Goal: Task Accomplishment & Management: Manage account settings

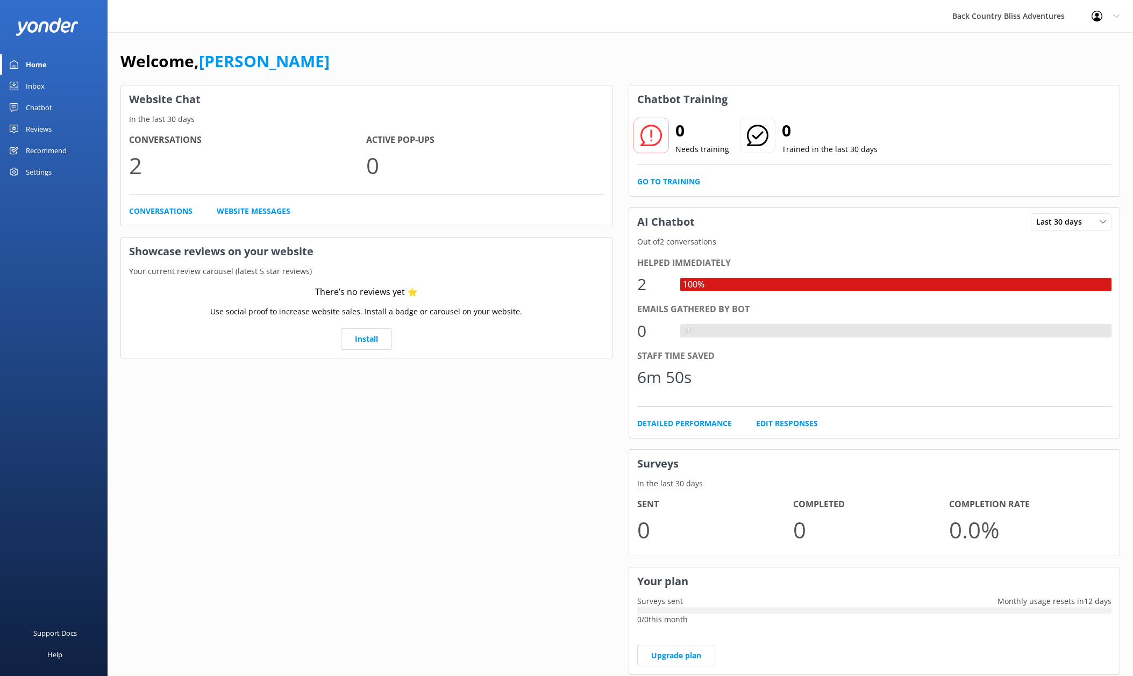
click at [41, 109] on div "Chatbot" at bounding box center [39, 108] width 26 height 22
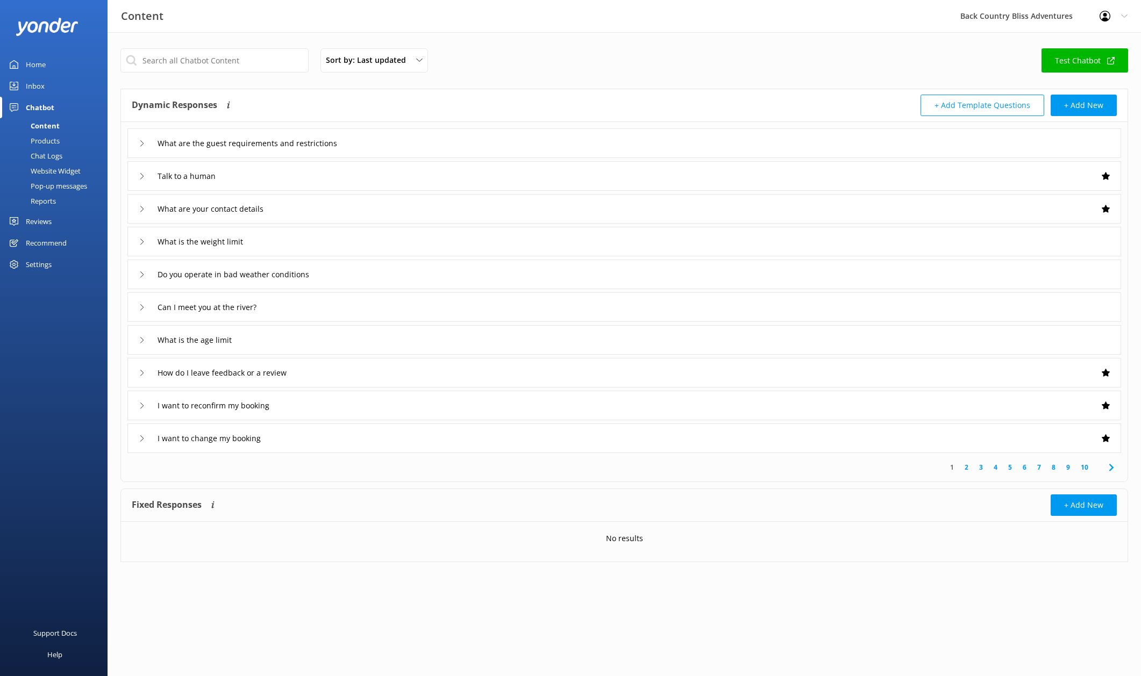
click at [45, 142] on div "Products" at bounding box center [32, 140] width 53 height 15
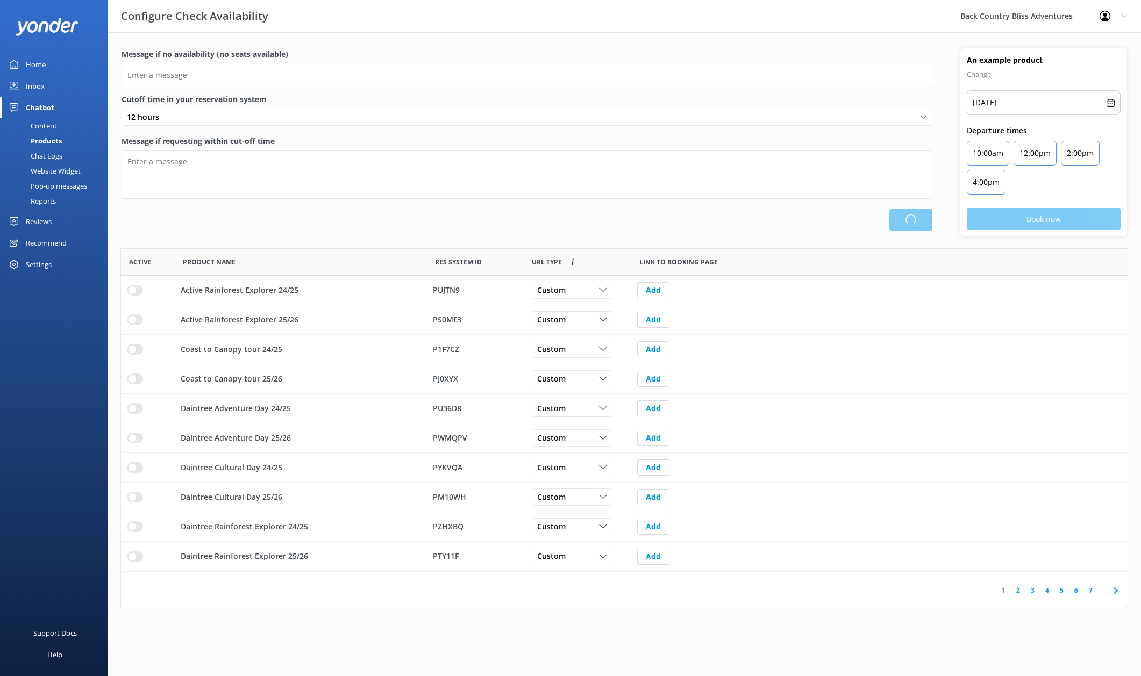
type input "There are no seats available, please check an alternative day"
type textarea "Our online booking system closes {hours} prior to departure. Please contact us …"
click at [1034, 590] on link "3" at bounding box center [1032, 590] width 15 height 10
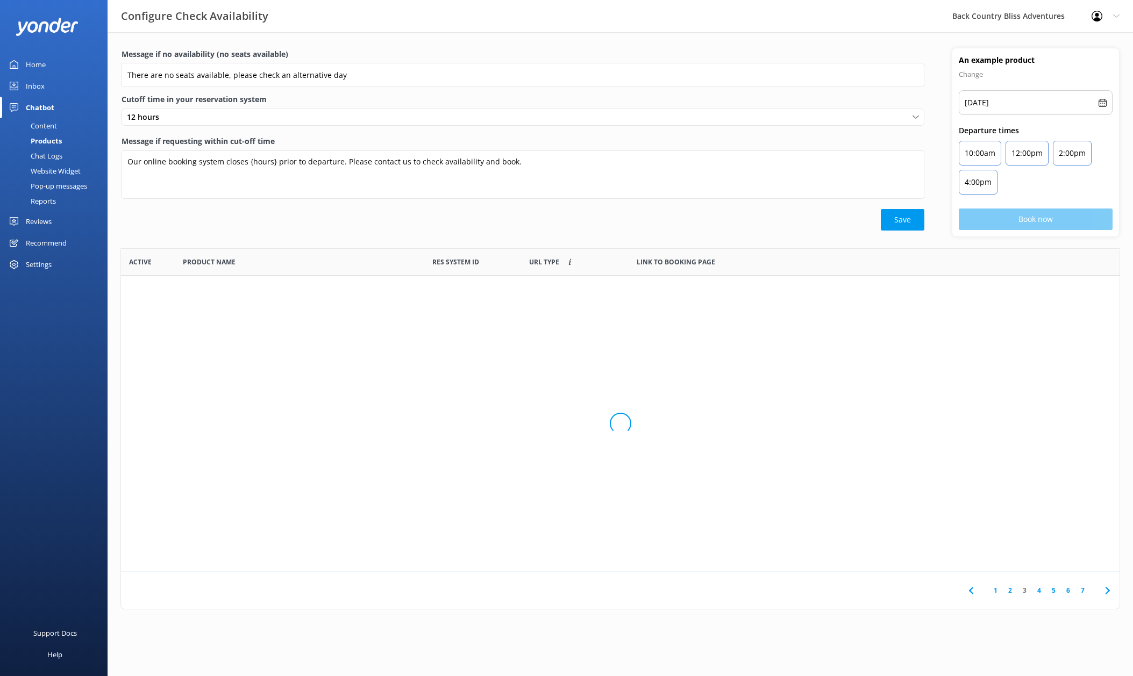
scroll to position [315, 998]
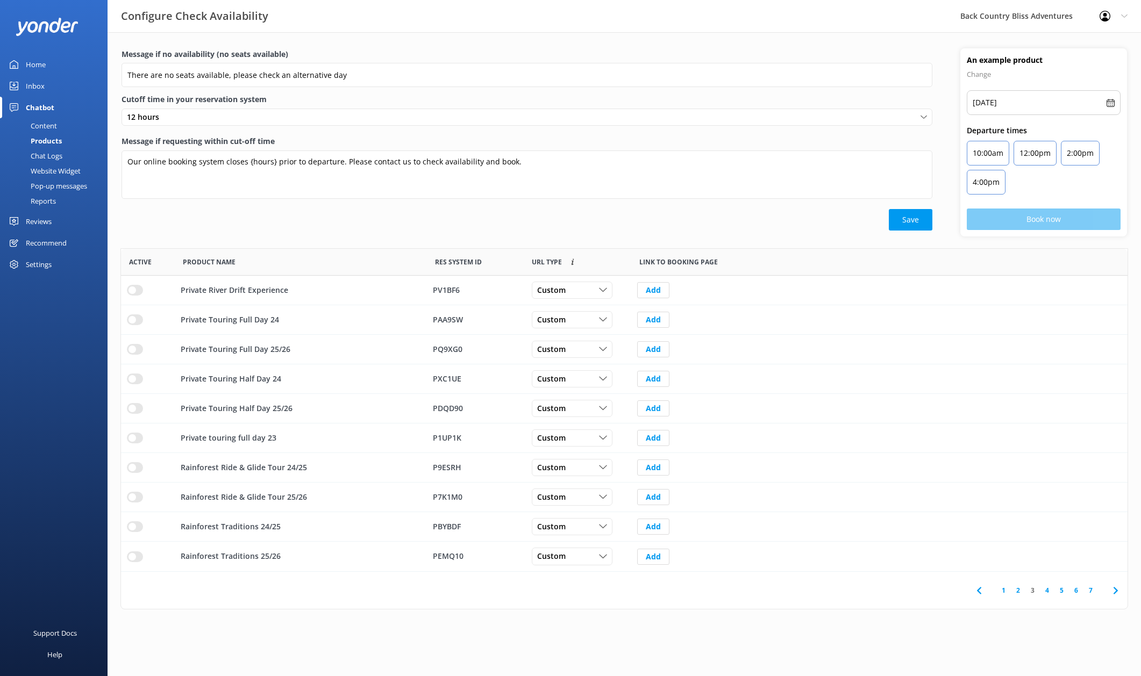
click at [1048, 590] on link "4" at bounding box center [1047, 590] width 15 height 10
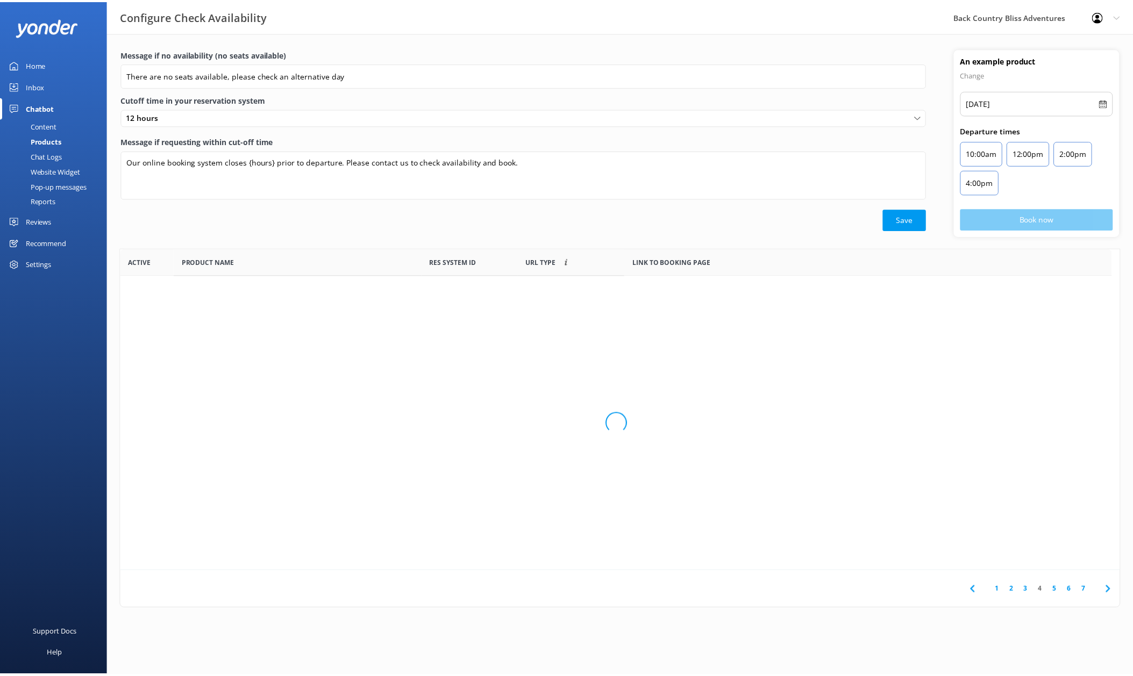
scroll to position [315, 998]
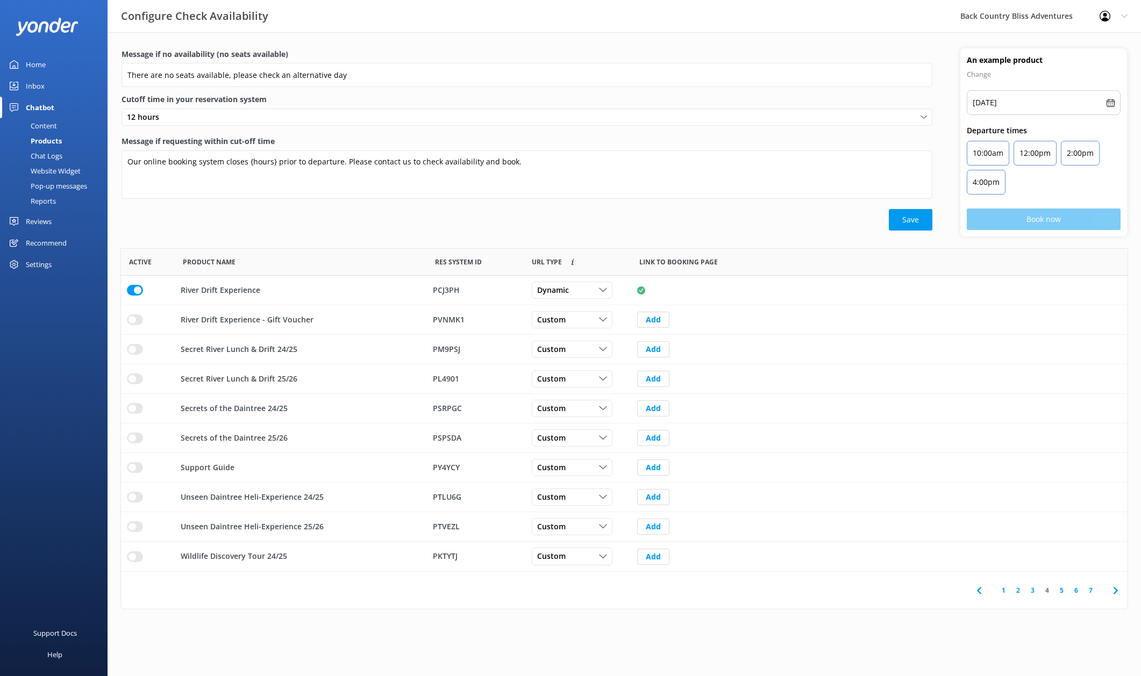
click at [1062, 589] on link "5" at bounding box center [1061, 590] width 15 height 10
click at [1079, 591] on link "6" at bounding box center [1076, 590] width 15 height 10
click at [1091, 591] on link "7" at bounding box center [1090, 590] width 15 height 10
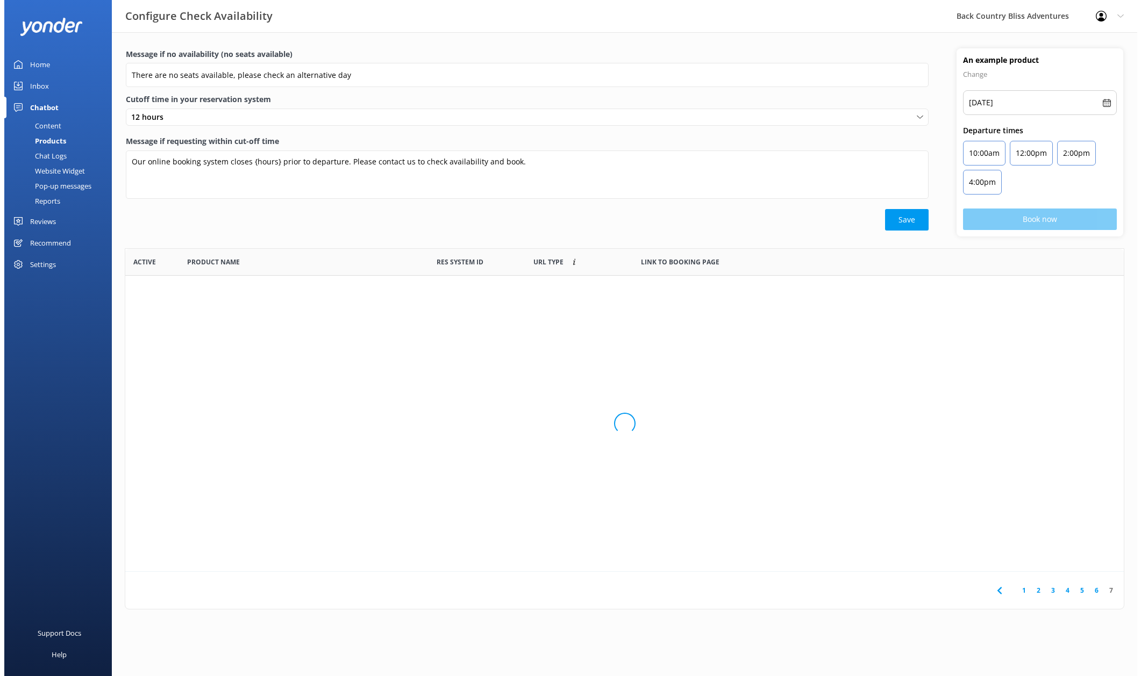
scroll to position [138, 998]
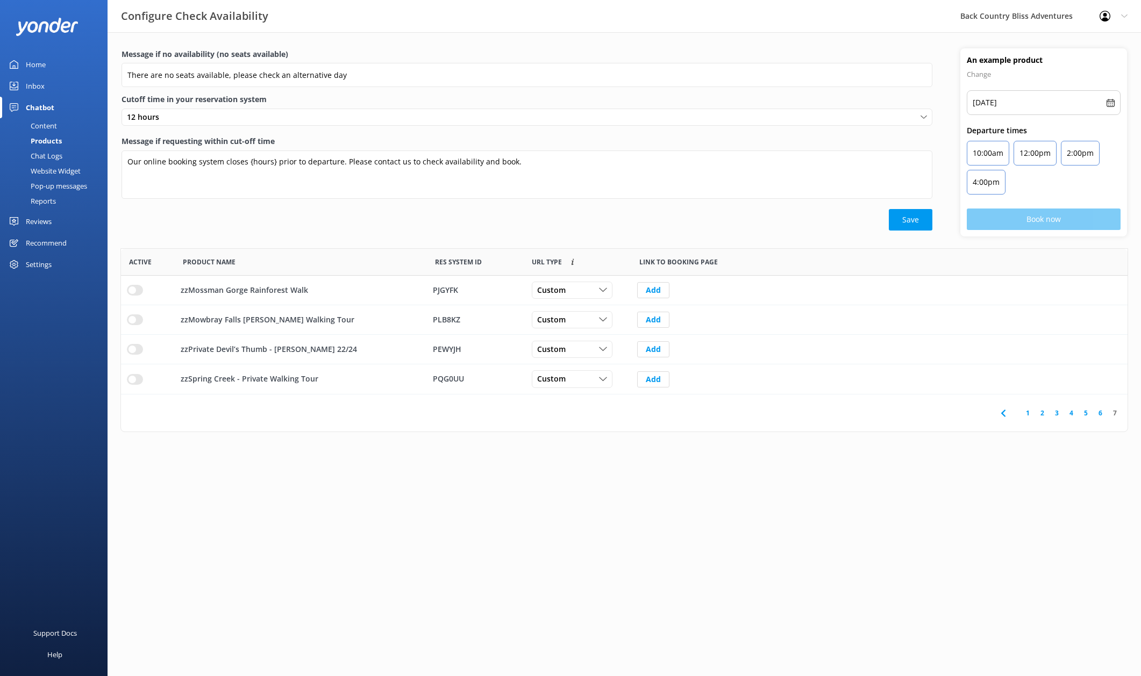
click at [1057, 414] on link "3" at bounding box center [1056, 413] width 15 height 10
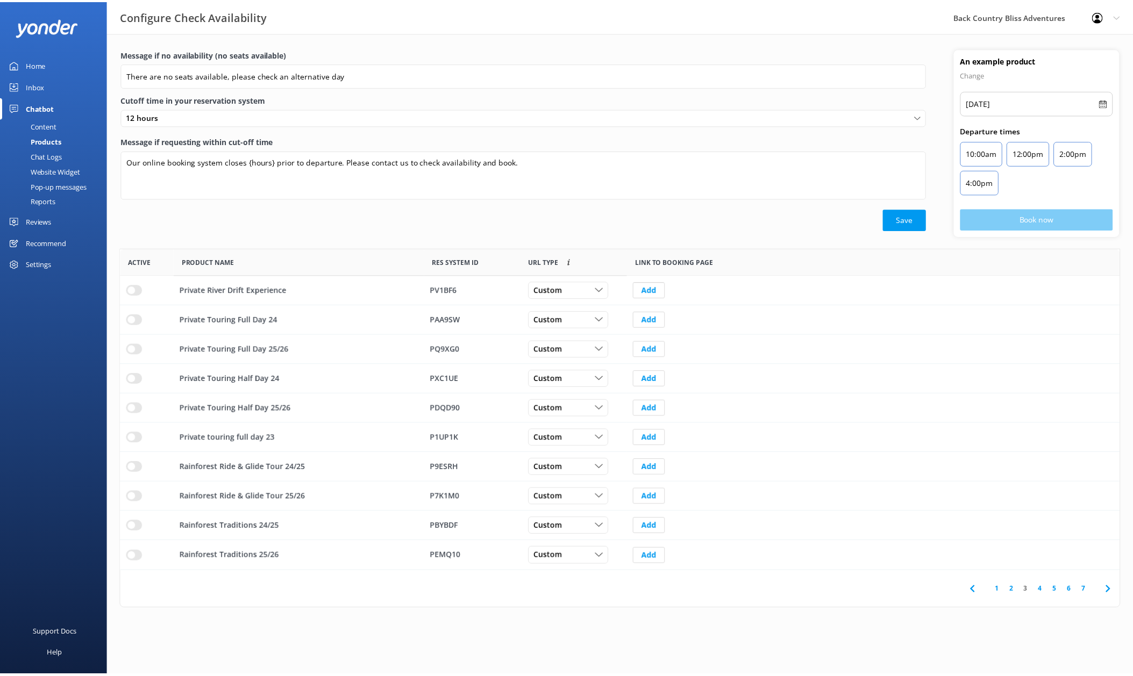
scroll to position [315, 998]
click at [1046, 590] on link "4" at bounding box center [1047, 590] width 15 height 10
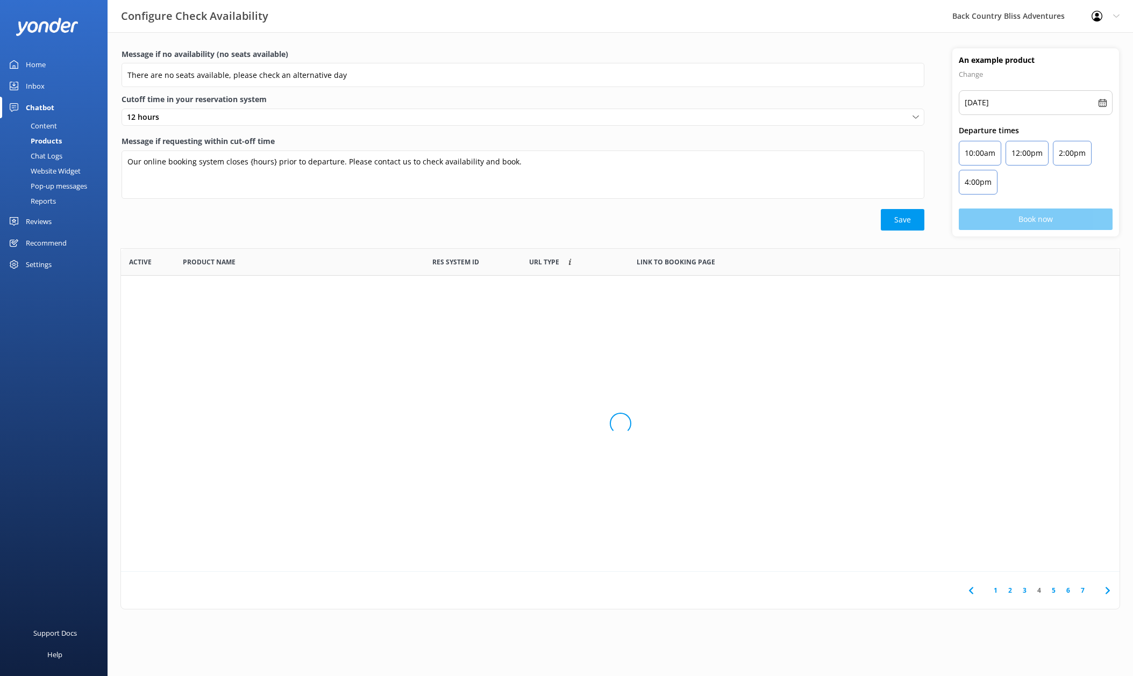
scroll to position [315, 998]
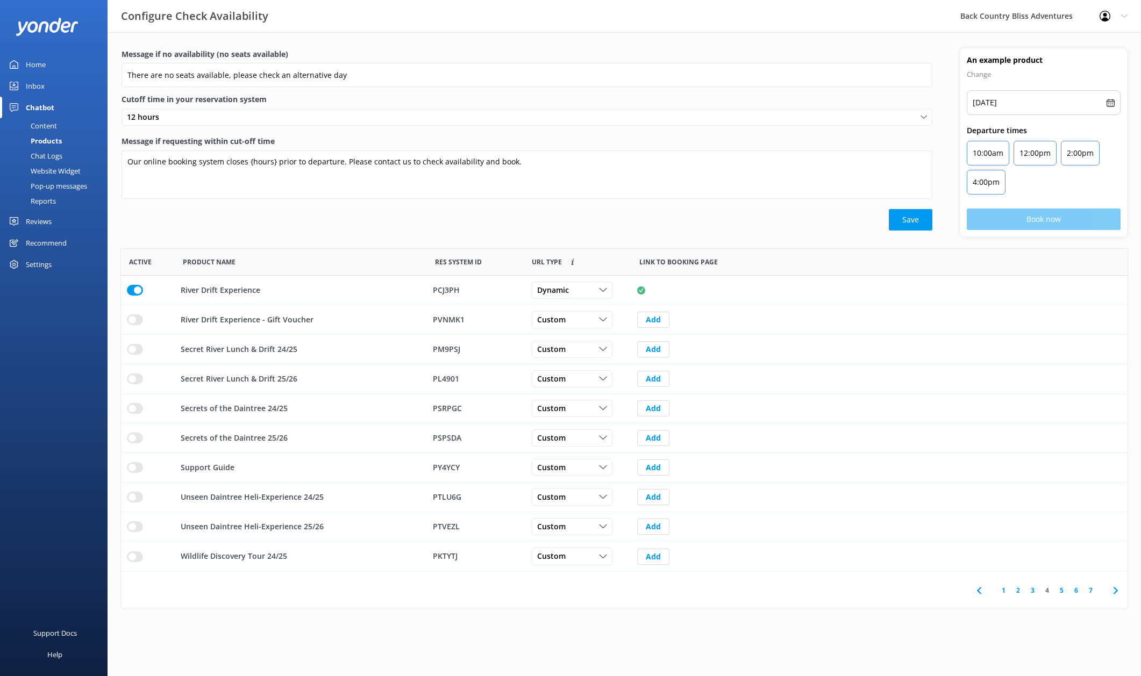
click at [1020, 591] on link "2" at bounding box center [1018, 590] width 15 height 10
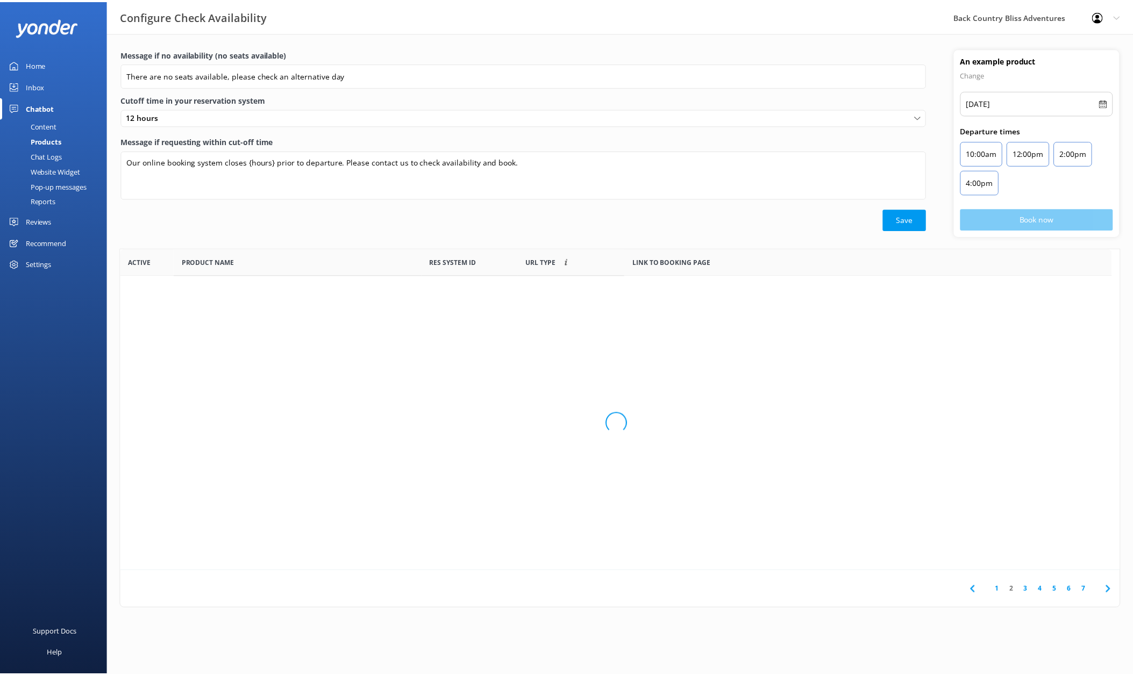
scroll to position [315, 998]
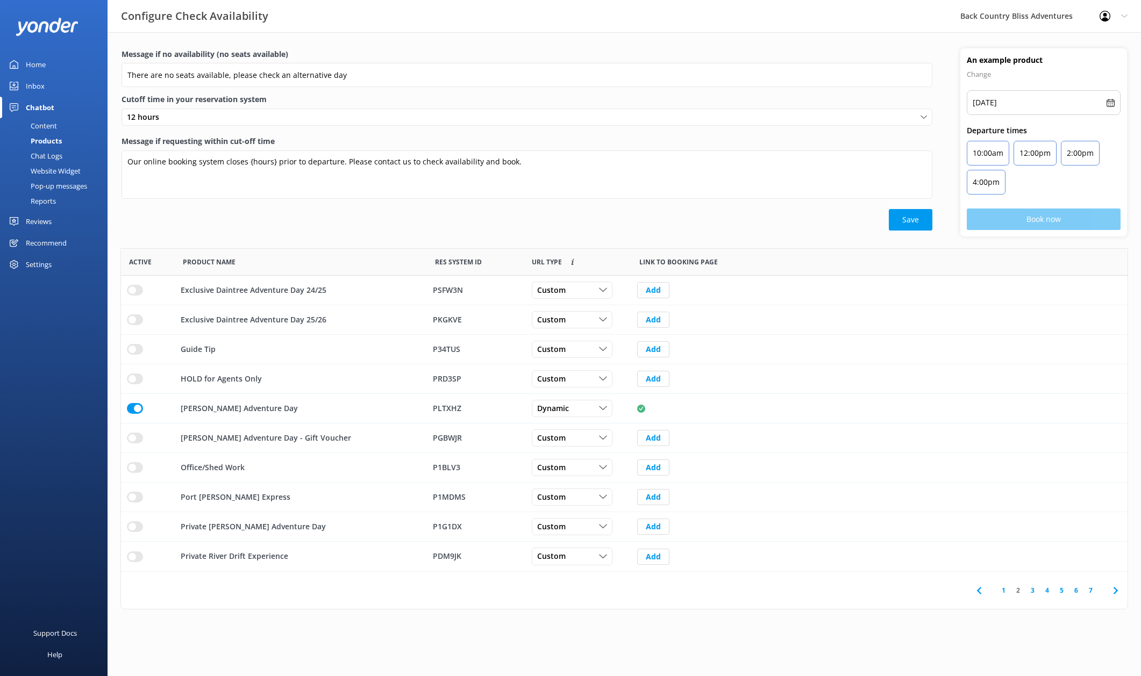
click at [1003, 592] on link "1" at bounding box center [1003, 590] width 15 height 10
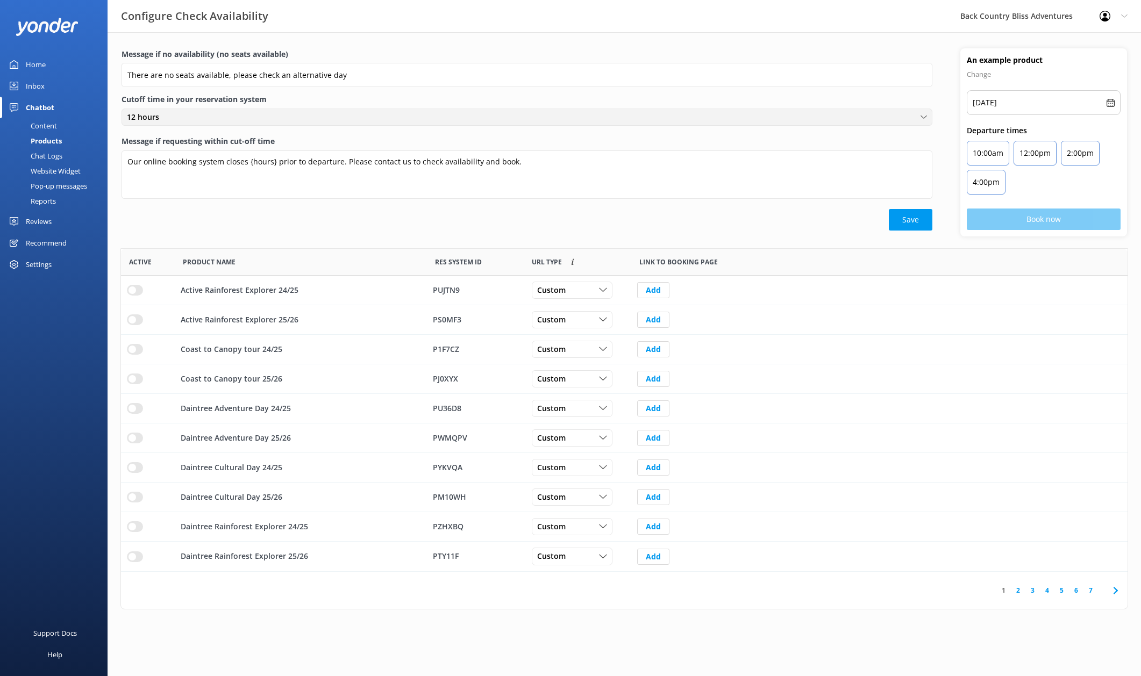
click at [185, 115] on div "12 hours" at bounding box center [526, 117] width 805 height 12
click at [161, 189] on link "2 hours" at bounding box center [526, 183] width 809 height 22
click at [295, 216] on div "Save" at bounding box center [526, 220] width 811 height 22
click at [900, 214] on button "Save" at bounding box center [911, 220] width 44 height 22
click at [41, 109] on div "Chatbot" at bounding box center [40, 108] width 28 height 22
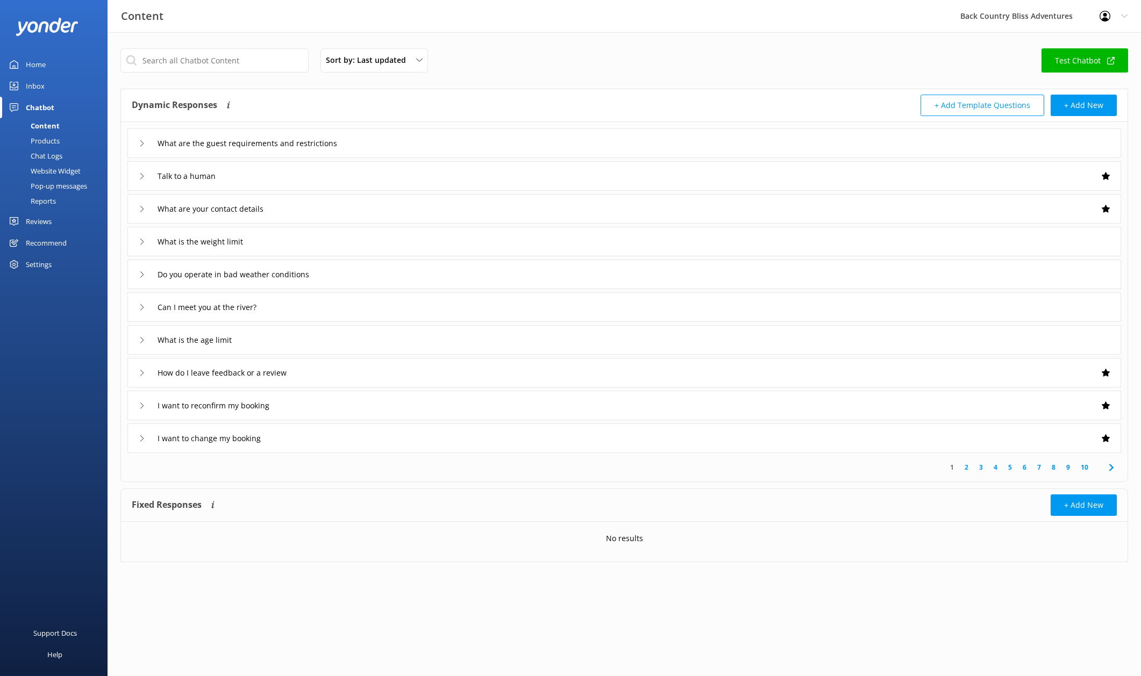
click at [1064, 60] on link "Test Chatbot" at bounding box center [1084, 60] width 87 height 24
click at [141, 178] on use at bounding box center [141, 176] width 3 height 6
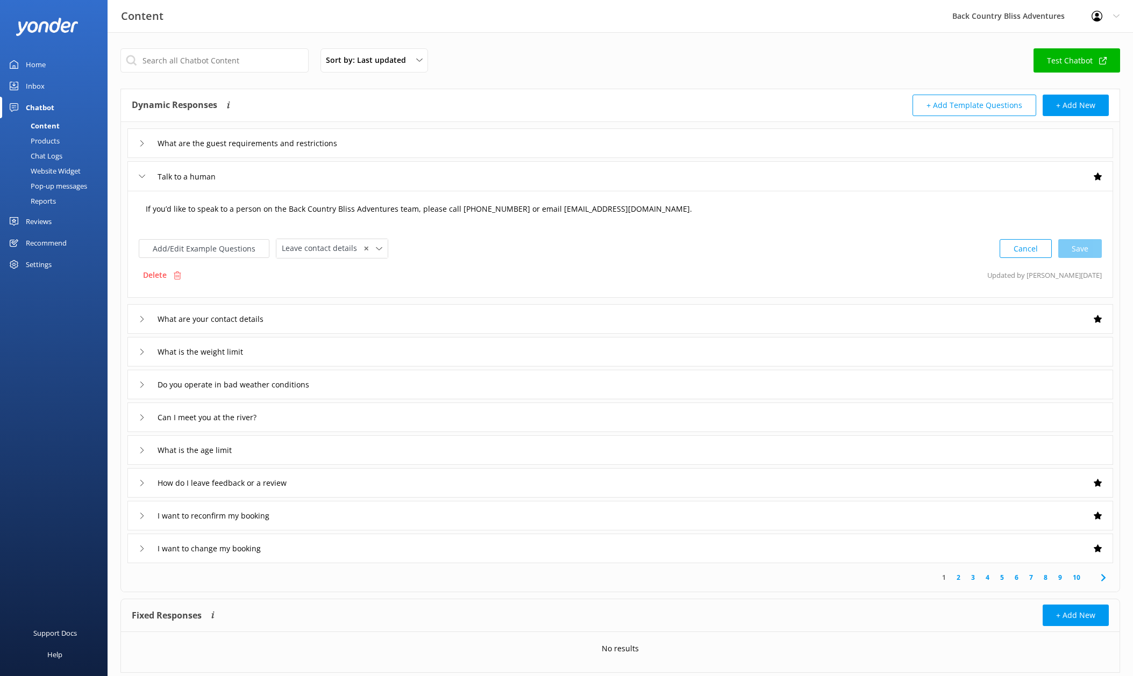
click at [263, 210] on textarea "If you’d like to speak to a person on the Back Country Bliss Adventures team, p…" at bounding box center [620, 214] width 961 height 33
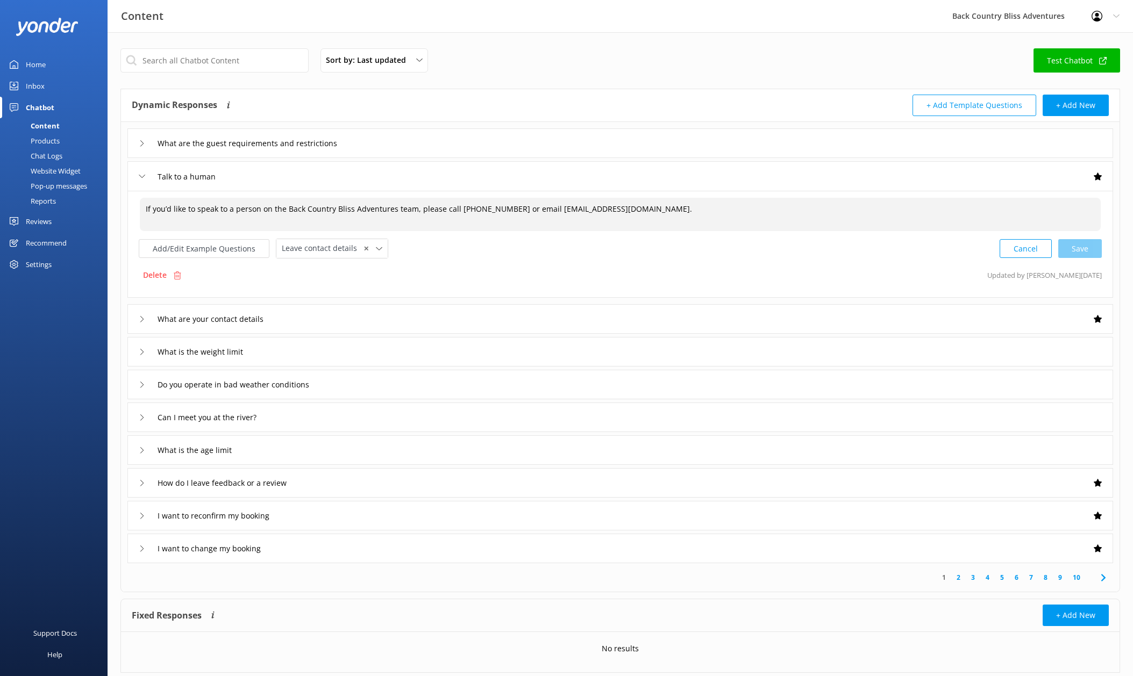
click at [263, 210] on textarea "If you’d like to speak to a person on the Back Country Bliss Adventures team, p…" at bounding box center [620, 214] width 961 height 33
click at [376, 248] on icon at bounding box center [379, 249] width 6 height 6
click at [493, 261] on div "If you’d like to speak to a person on the Back Country Bliss Adventures team, p…" at bounding box center [619, 244] width 985 height 107
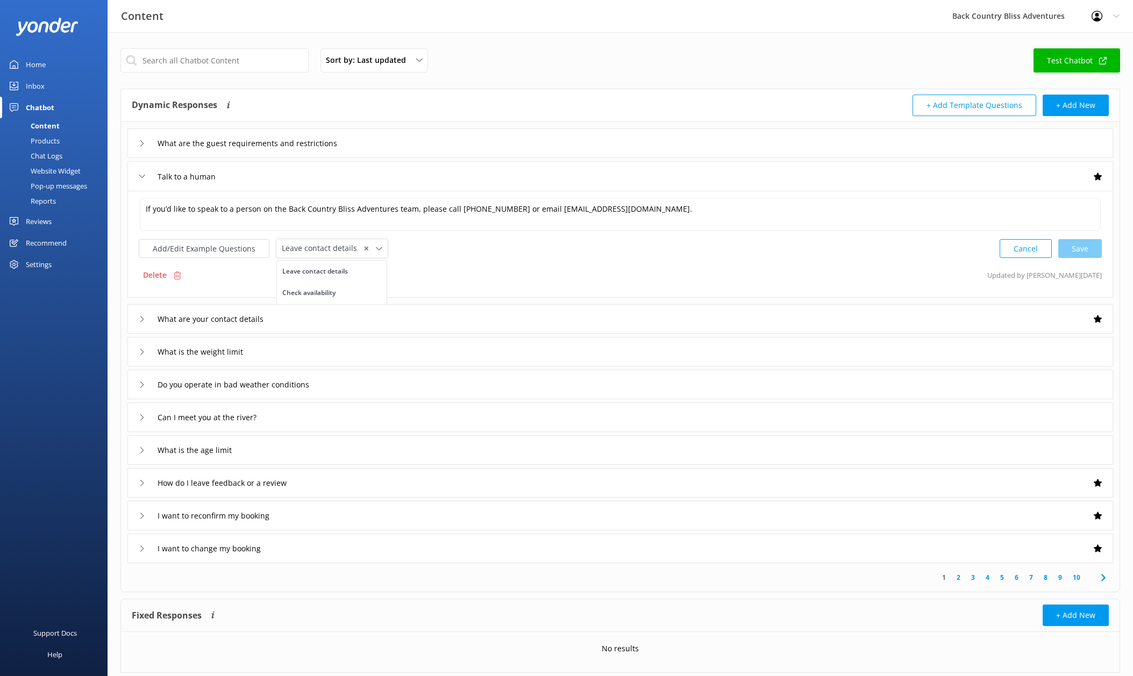
click at [542, 255] on div "Add/Edit Example Questions Leave contact details ✕ Leave contact details Check …" at bounding box center [620, 249] width 963 height 20
click at [139, 178] on icon at bounding box center [142, 176] width 6 height 6
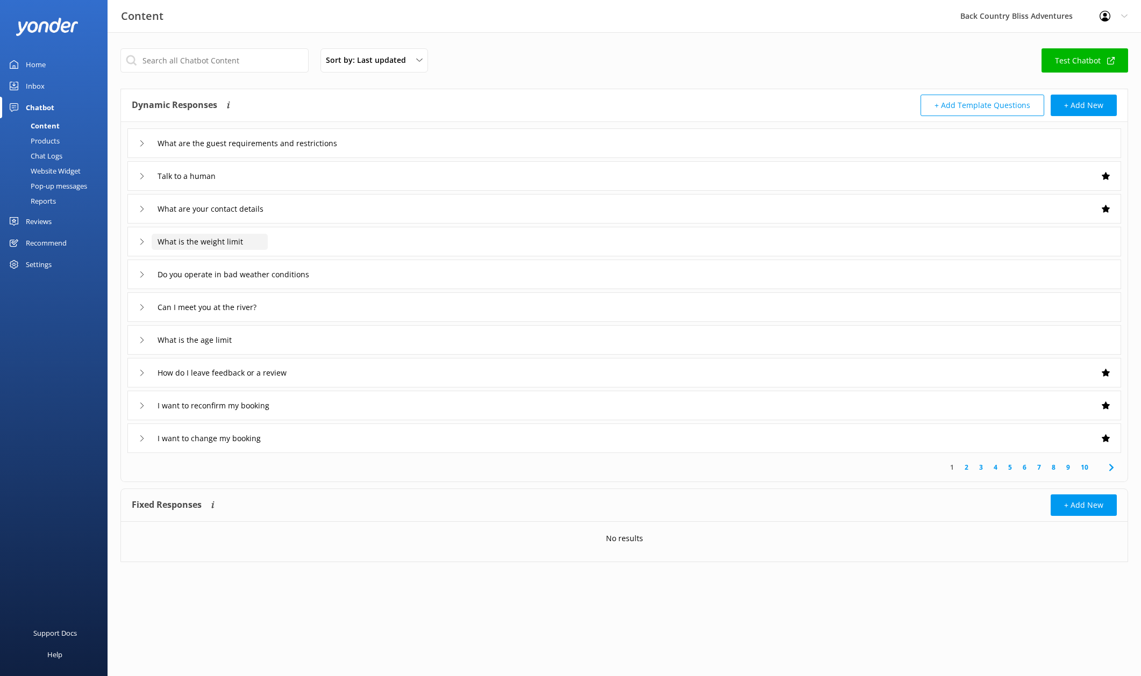
click at [264, 152] on input "What is the weight limit" at bounding box center [261, 143] width 219 height 16
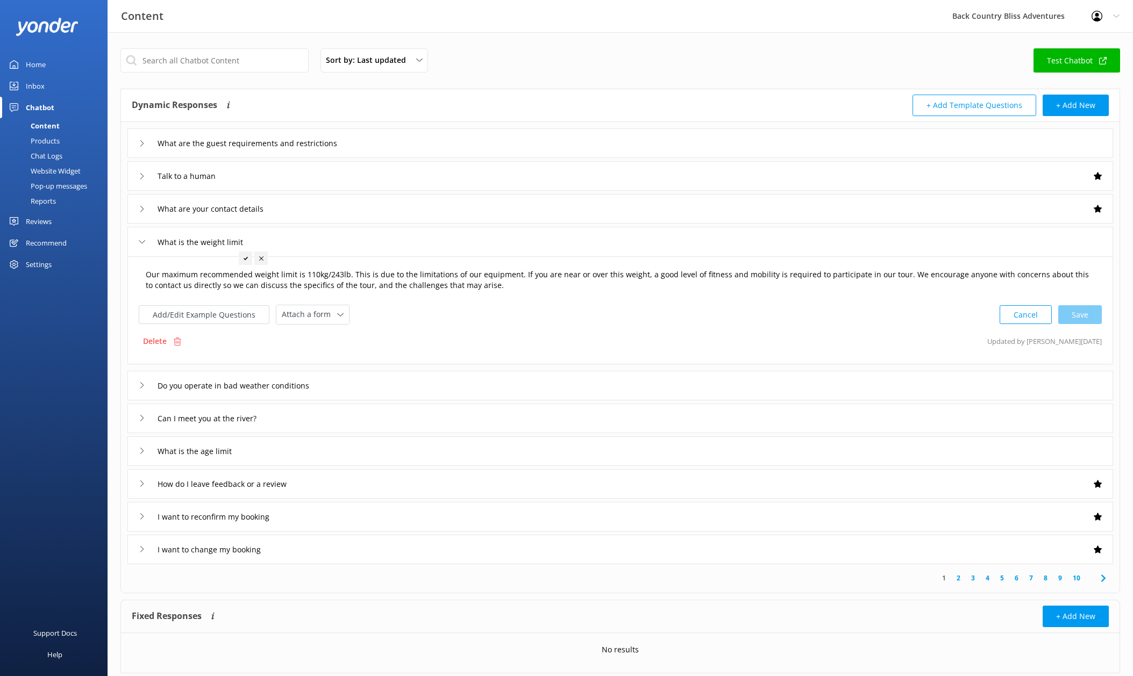
click at [498, 267] on textarea "Our maximum recommended weight limit is 110kg/243lb. This is due to the limitat…" at bounding box center [620, 280] width 961 height 34
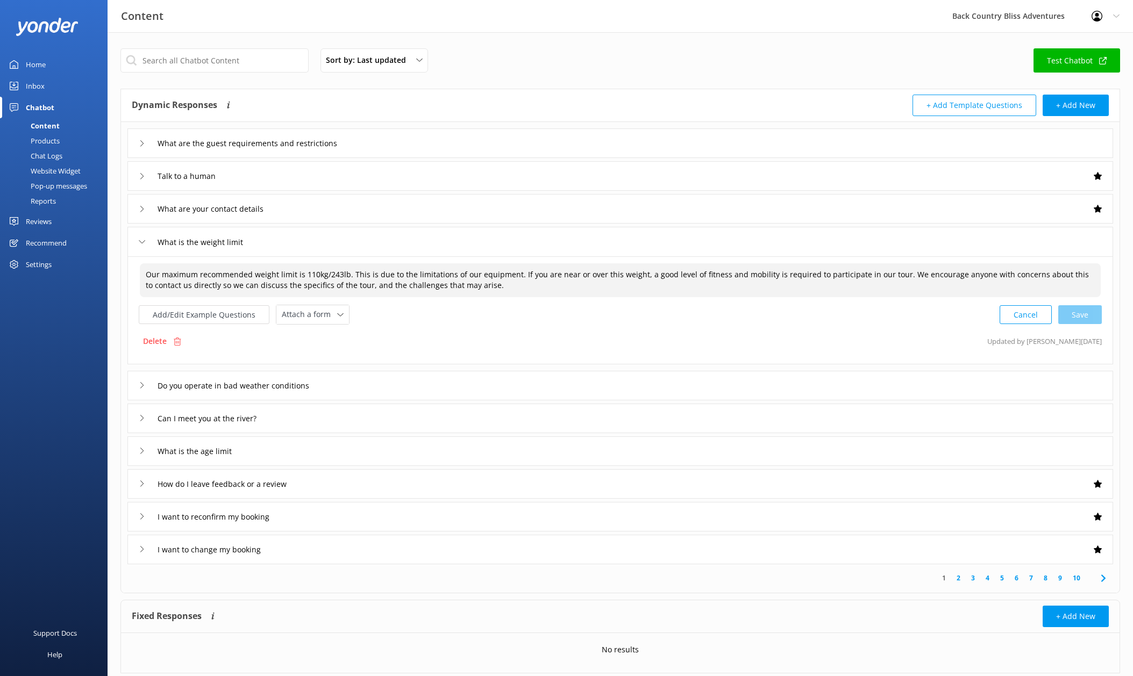
click at [595, 323] on div "Add/Edit Example Questions Attach a form Leave contact details Check availabili…" at bounding box center [620, 315] width 963 height 20
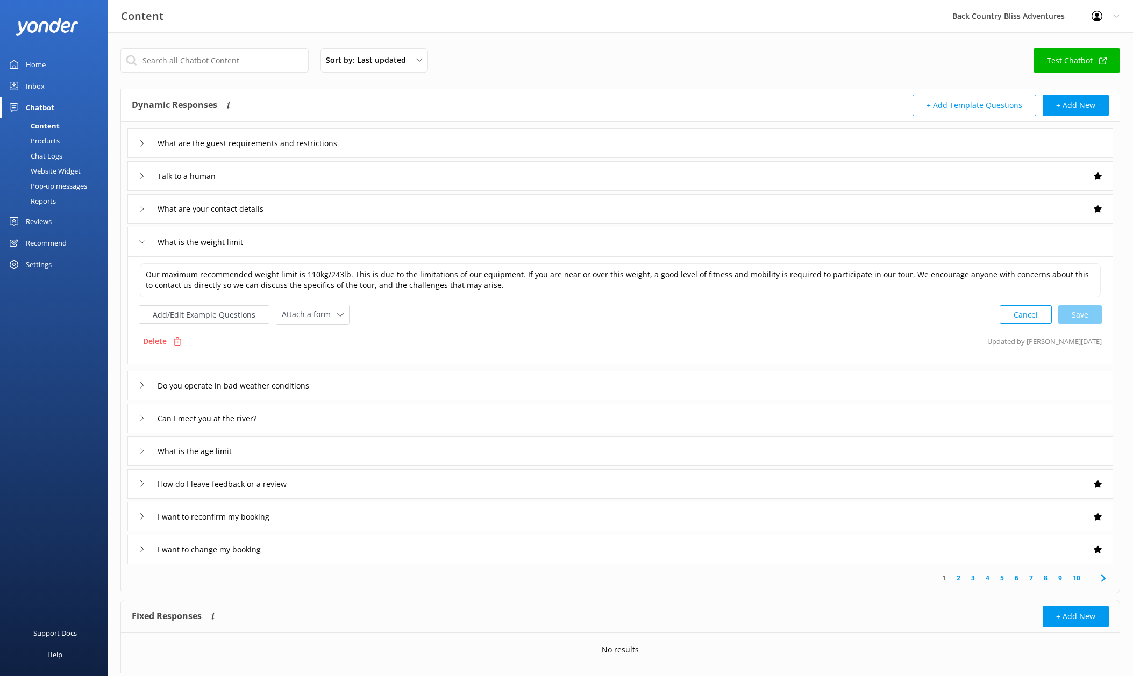
click at [582, 330] on div "Our maximum recommended weight limit is 110kg/243lb. This is due to the limitat…" at bounding box center [619, 310] width 985 height 108
click at [498, 309] on div "Add/Edit Example Questions Attach a form Leave contact details Check availabili…" at bounding box center [620, 315] width 963 height 20
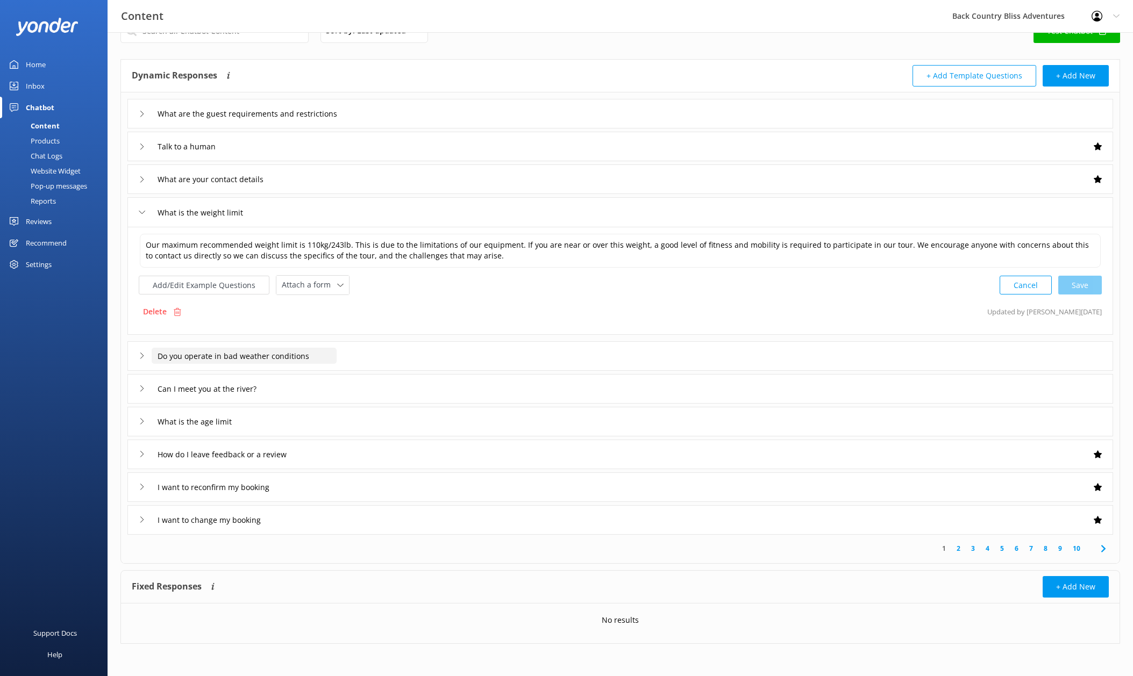
click at [332, 122] on input "Do you operate in bad weather conditions" at bounding box center [261, 114] width 219 height 16
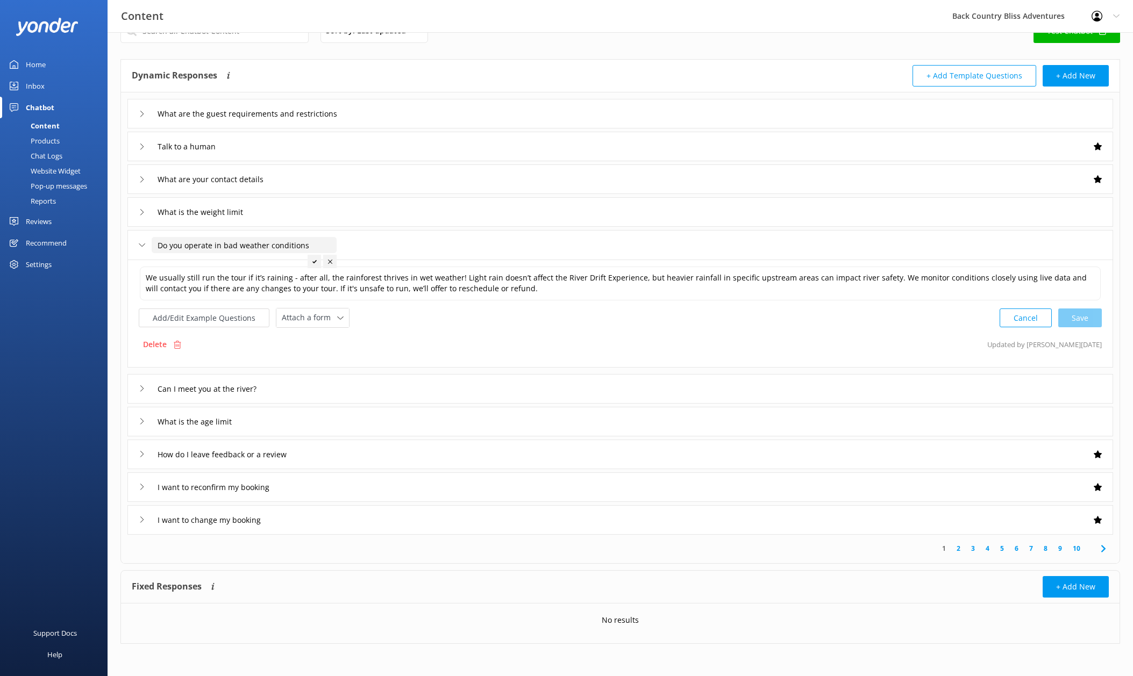
click at [586, 319] on div "Add/Edit Example Questions Attach a form Leave contact details Check availabili…" at bounding box center [620, 318] width 963 height 20
click at [700, 334] on div "We usually still run the tour if it’s raining - after all, the rainforest thriv…" at bounding box center [619, 314] width 985 height 108
click at [276, 122] on input "Can I meet you at the river?" at bounding box center [261, 114] width 219 height 16
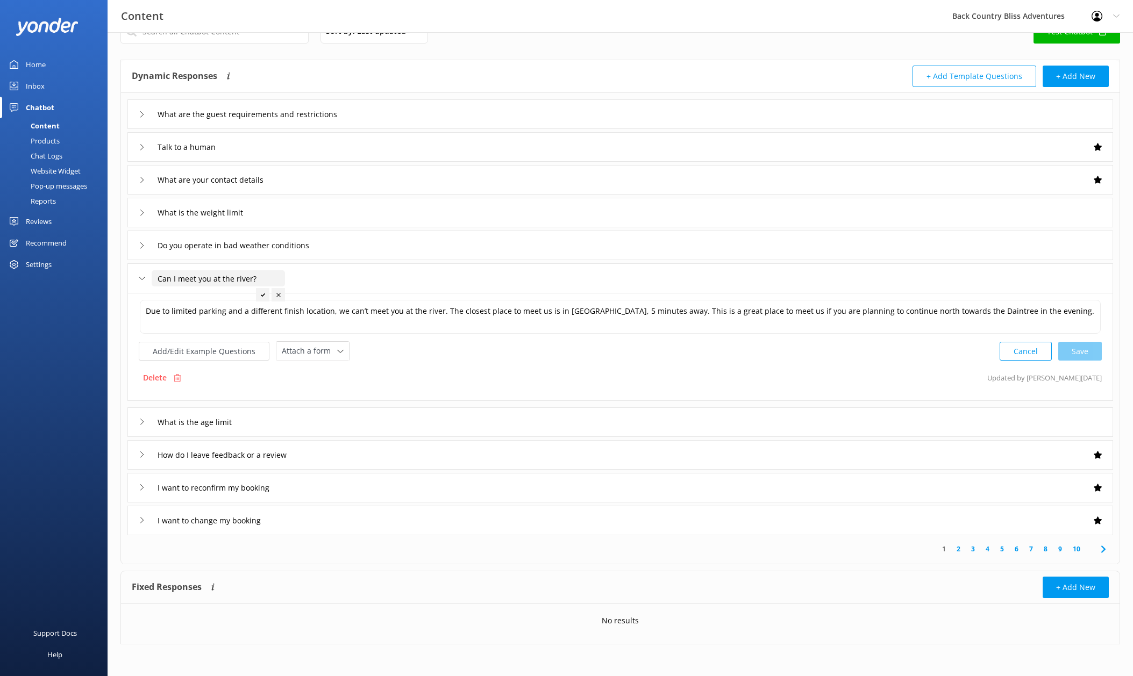
click at [491, 356] on div "Add/Edit Example Questions Attach a form Leave contact details Check availabili…" at bounding box center [620, 351] width 963 height 20
click at [356, 427] on div "What is the age limit" at bounding box center [619, 422] width 985 height 30
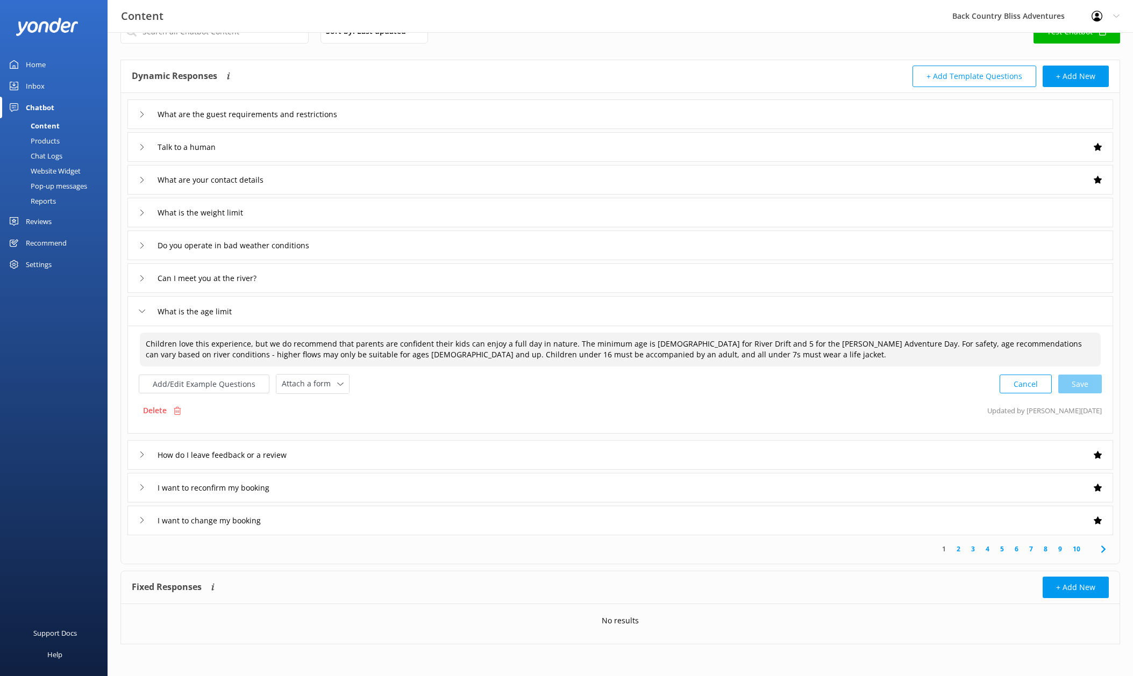
click at [739, 354] on textarea "Children love this experience, but we do recommend that parents are confident t…" at bounding box center [620, 350] width 961 height 34
click at [364, 455] on div "How do I leave feedback or a review" at bounding box center [619, 455] width 985 height 30
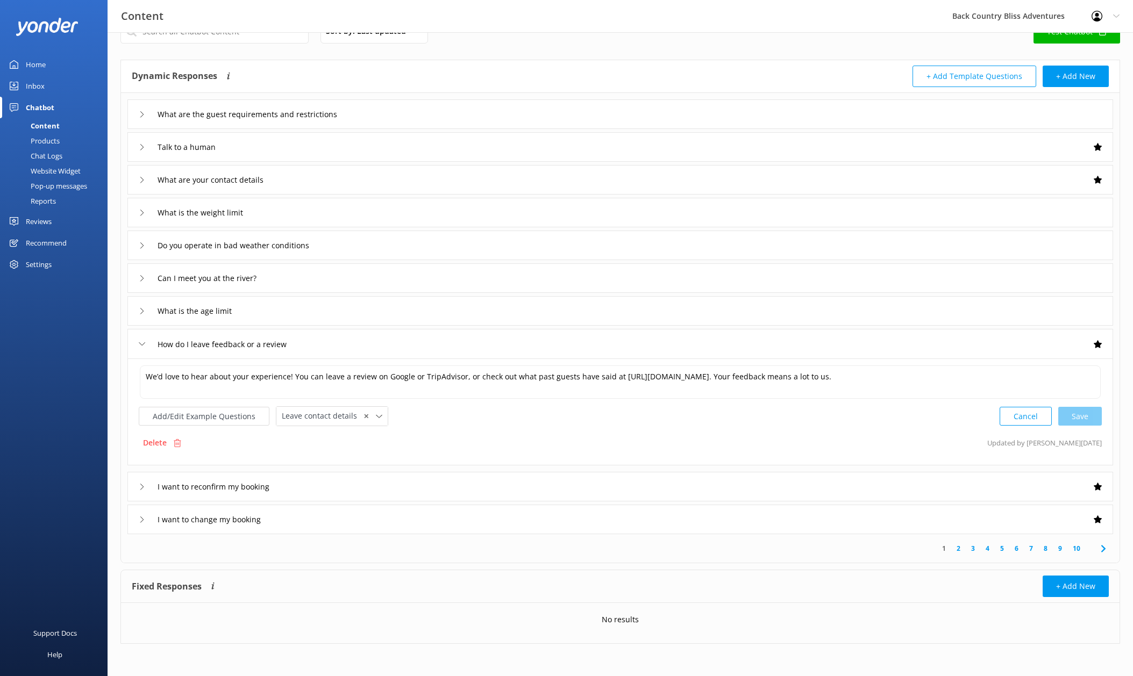
scroll to position [29, 0]
drag, startPoint x: 762, startPoint y: 436, endPoint x: 747, endPoint y: 439, distance: 15.9
click at [762, 436] on div "Delete Updated by [PERSON_NAME] [DATE]" at bounding box center [620, 443] width 963 height 20
click at [396, 482] on div "I want to reconfirm my booking" at bounding box center [619, 487] width 985 height 30
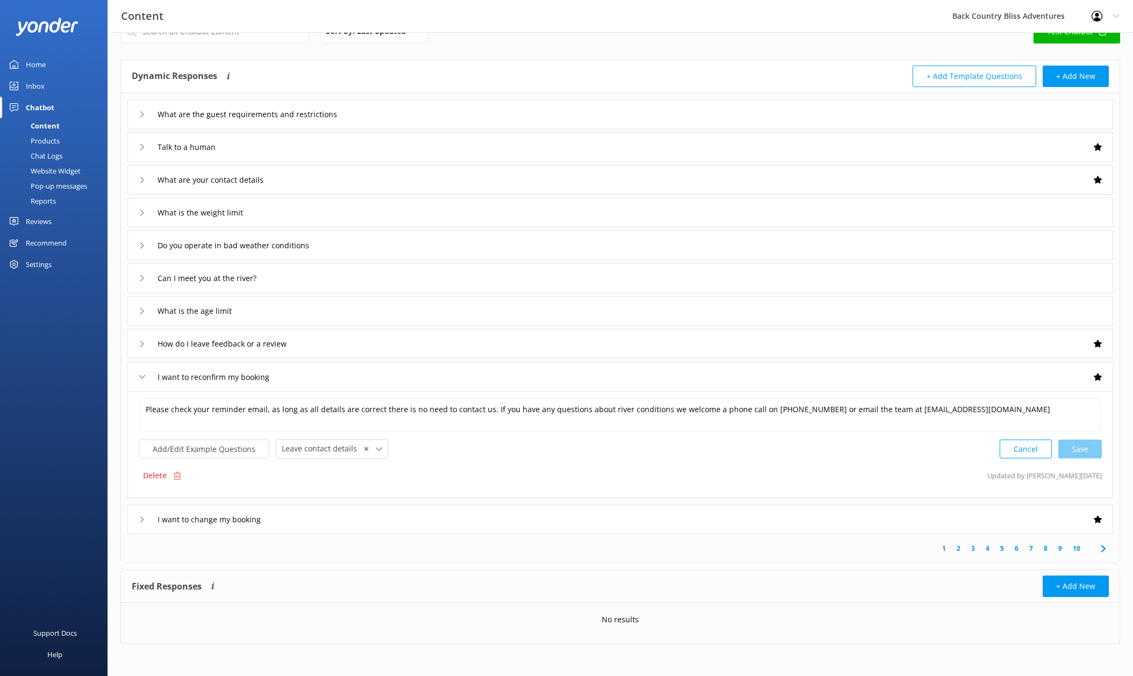
click at [469, 524] on div "I want to change my booking" at bounding box center [619, 520] width 985 height 30
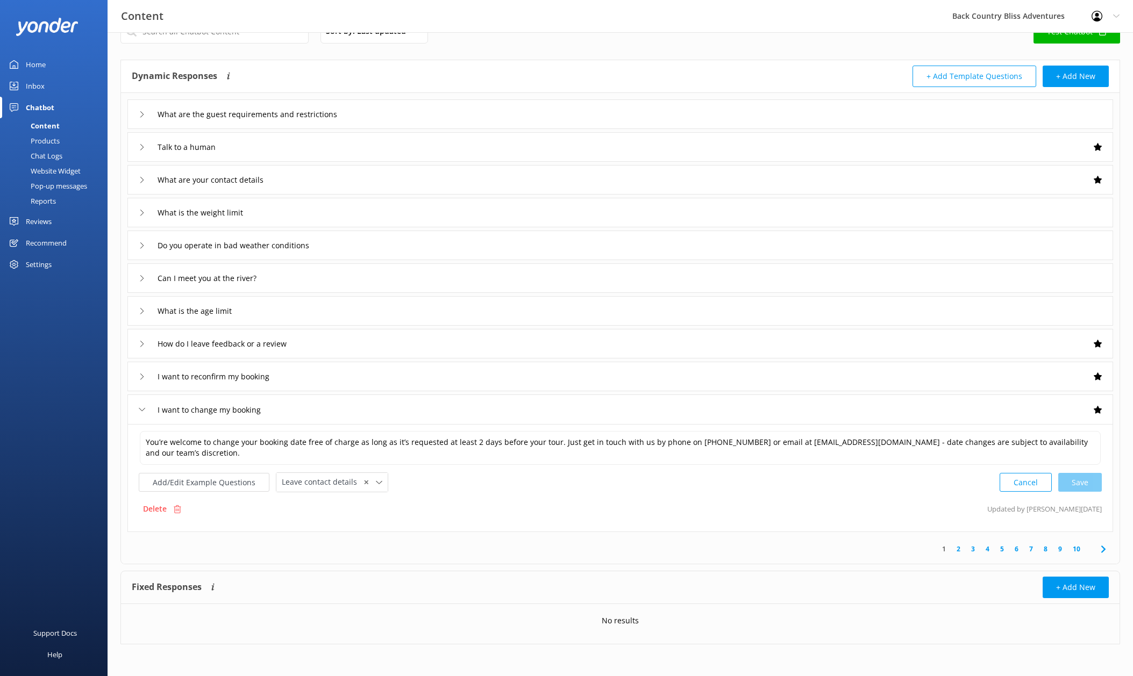
click at [741, 494] on div "You’re welcome to change your booking date free of charge as long as it’s reque…" at bounding box center [619, 478] width 985 height 108
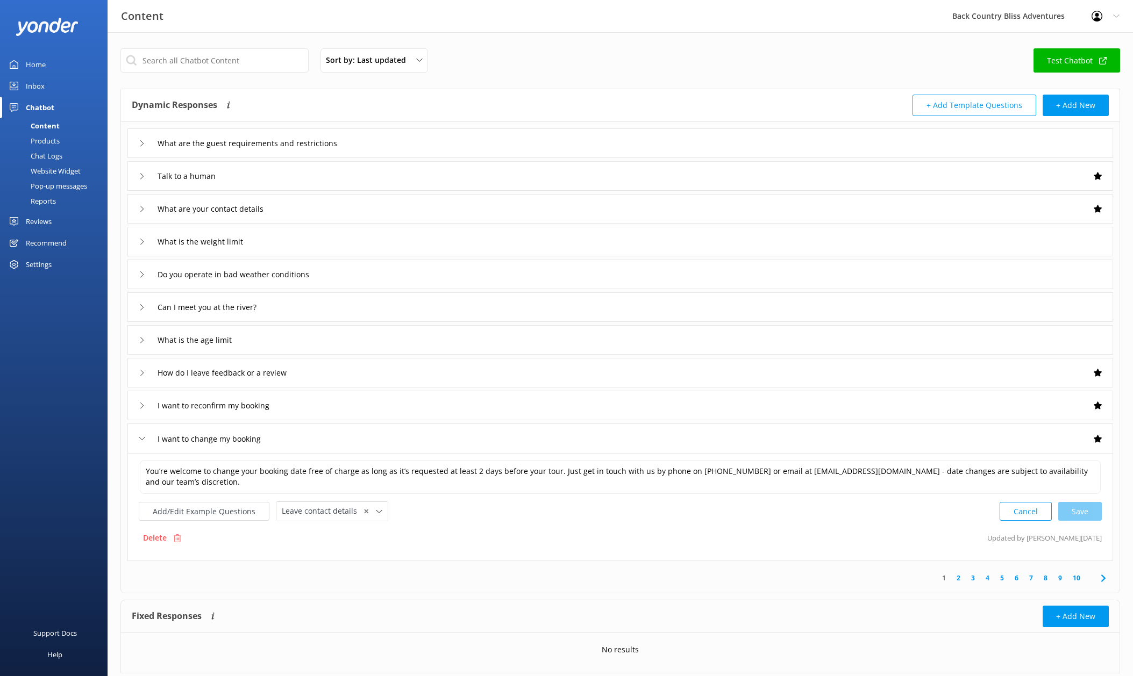
click at [545, 38] on div "Sort by: Last updated Title Last updated Test Chatbot Dynamic Responses Dynamic…" at bounding box center [620, 369] width 1025 height 674
click at [52, 169] on div "Website Widget" at bounding box center [43, 170] width 74 height 15
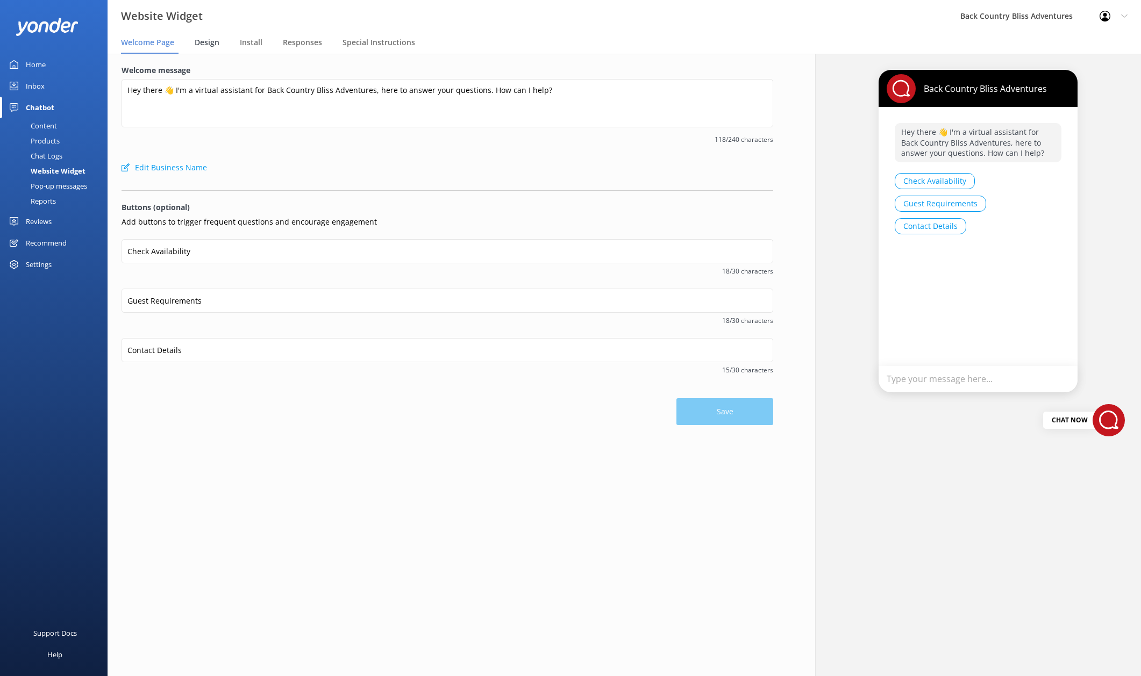
click at [211, 42] on span "Design" at bounding box center [207, 42] width 25 height 11
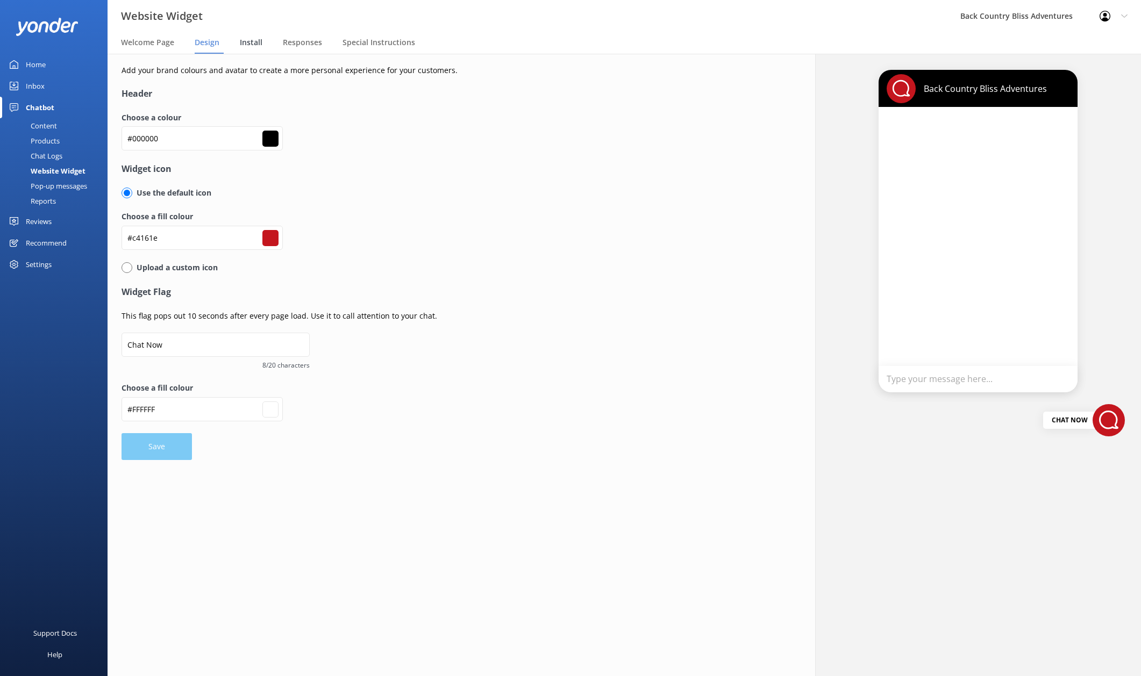
click at [251, 41] on span "Install" at bounding box center [251, 42] width 23 height 11
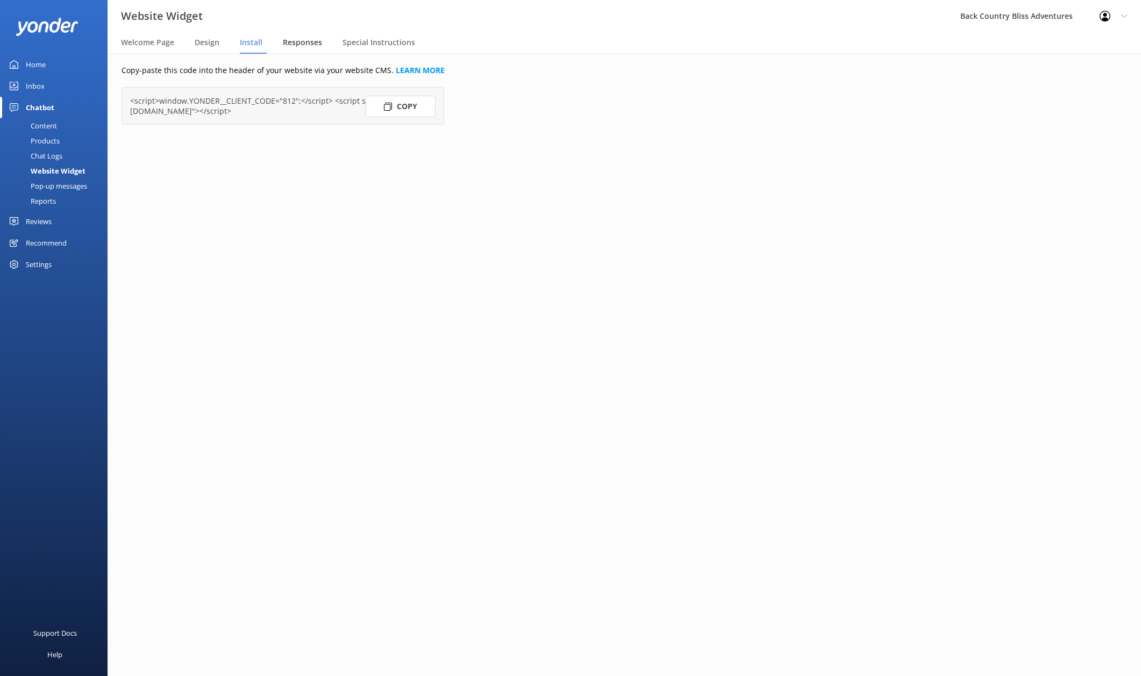
click at [302, 41] on span "Responses" at bounding box center [302, 42] width 39 height 11
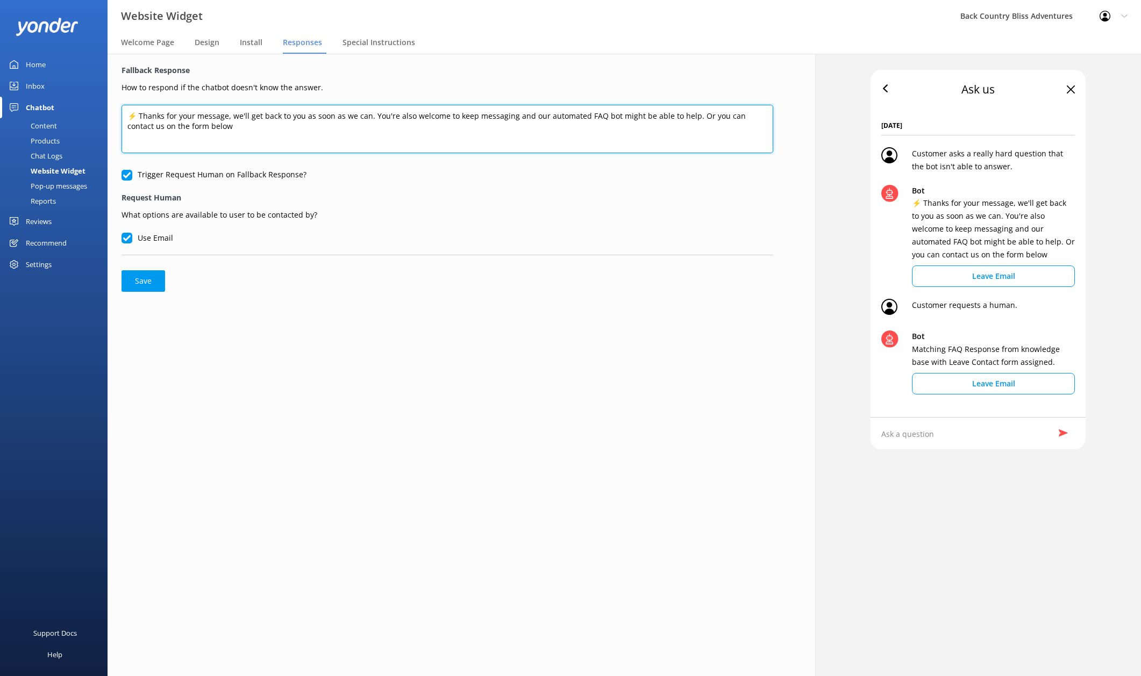
click at [285, 136] on textarea "⚡ Thanks for your message, we'll get back to you as soon as we can. You're also…" at bounding box center [447, 129] width 652 height 48
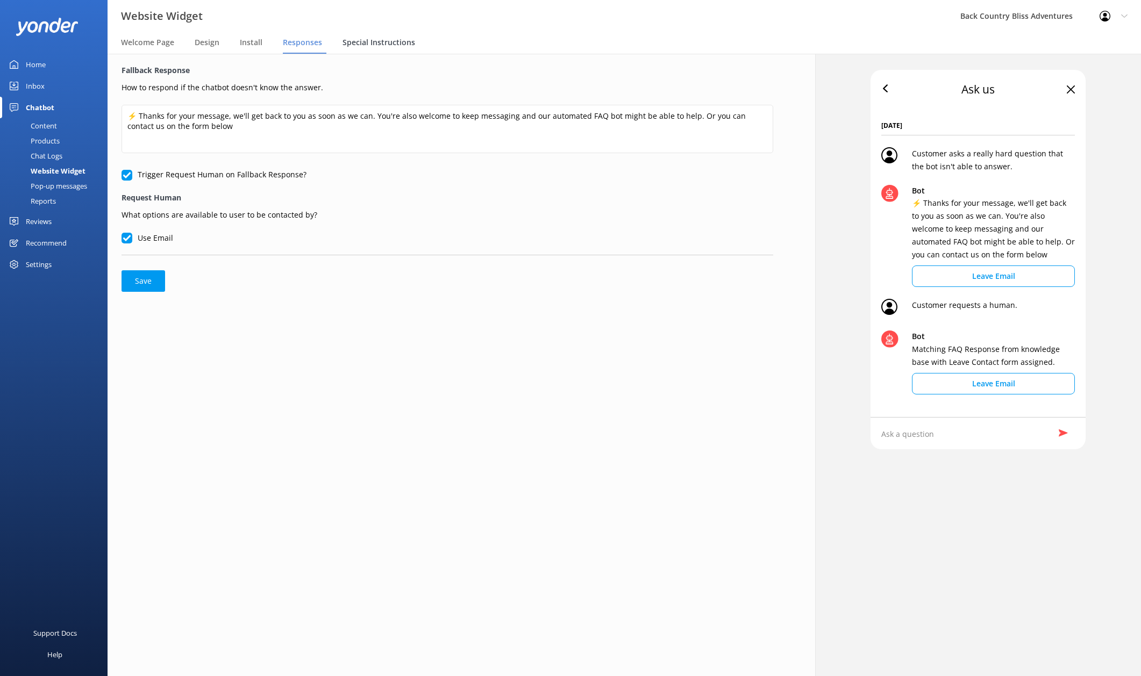
click at [397, 47] on span "Special Instructions" at bounding box center [378, 42] width 73 height 11
